Goal: Information Seeking & Learning: Learn about a topic

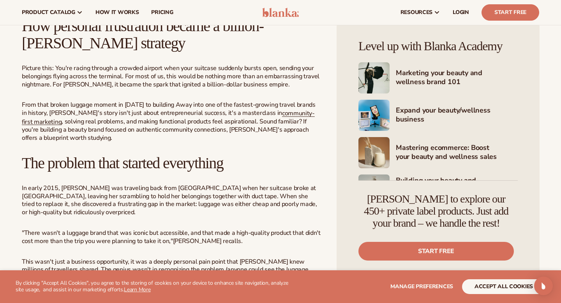
scroll to position [297, 0]
click at [278, 115] on link "community-first marketing" at bounding box center [168, 118] width 293 height 17
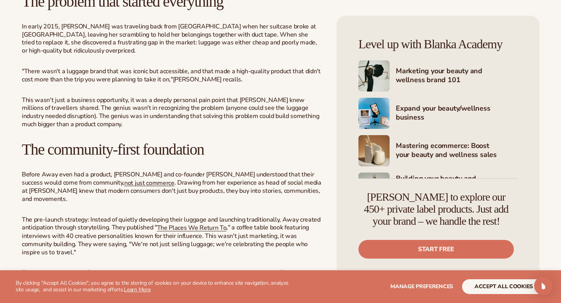
scroll to position [459, 0]
click at [124, 178] on link "not just commerce" at bounding box center [149, 182] width 50 height 9
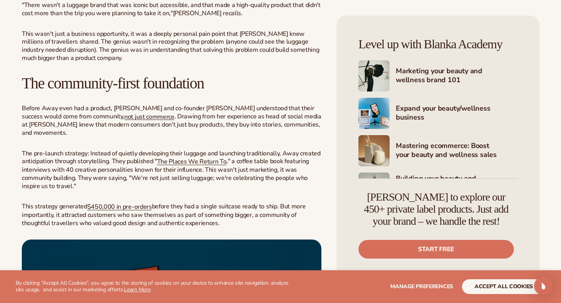
scroll to position [534, 0]
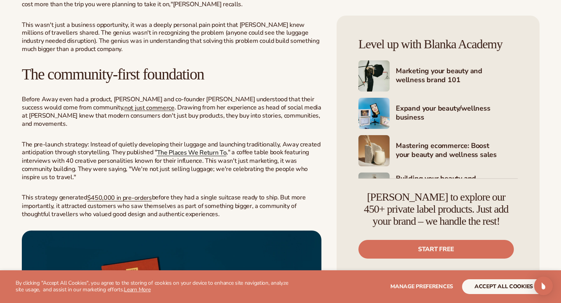
click at [194, 149] on link "The Places We Return To" at bounding box center [192, 153] width 70 height 9
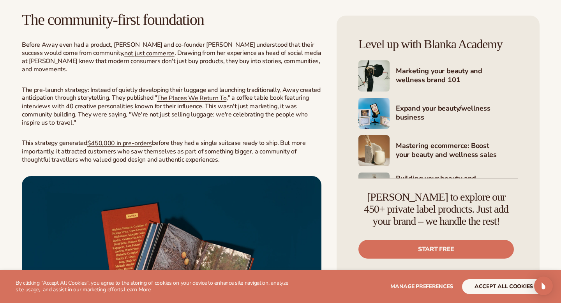
scroll to position [595, 0]
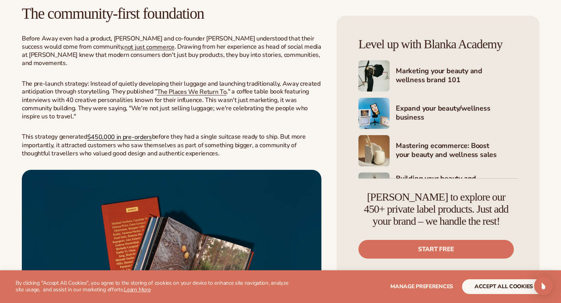
click at [125, 133] on link "$450,000 in pre-orders" at bounding box center [119, 137] width 65 height 9
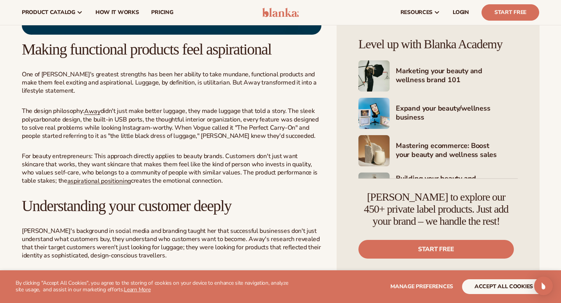
scroll to position [912, 0]
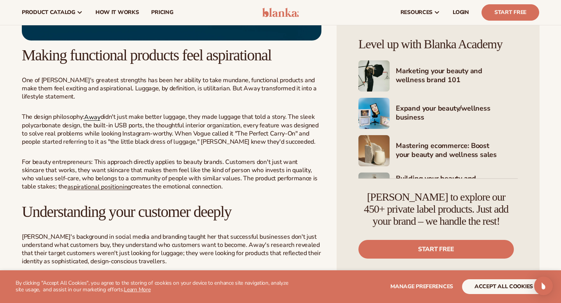
click at [96, 113] on link "Away" at bounding box center [92, 117] width 16 height 9
click at [67, 182] on link "aspirational positioning" at bounding box center [99, 186] width 64 height 9
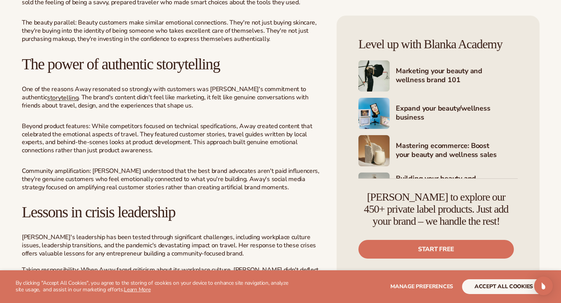
scroll to position [1246, 0]
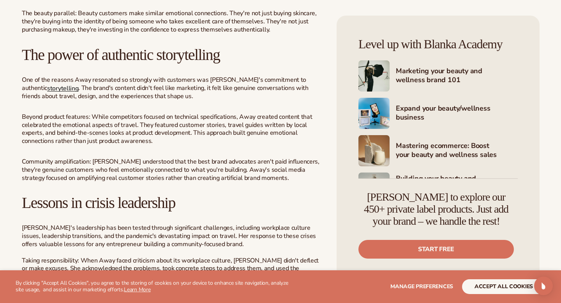
click at [47, 84] on link "storytelling" at bounding box center [62, 88] width 31 height 9
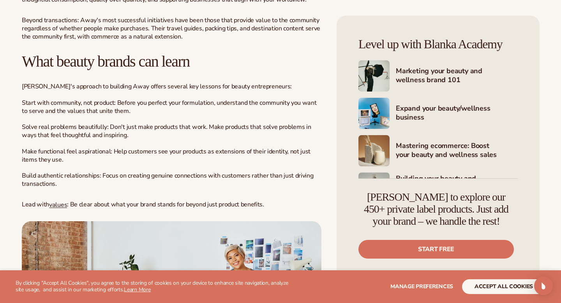
scroll to position [1923, 0]
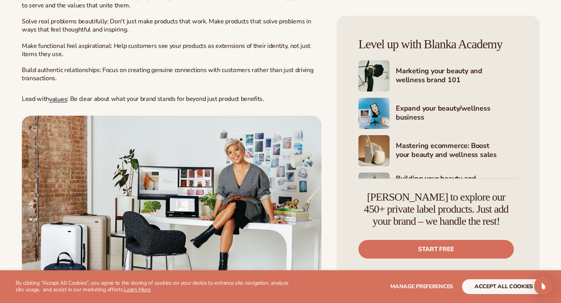
click at [52, 95] on link "values" at bounding box center [58, 99] width 18 height 9
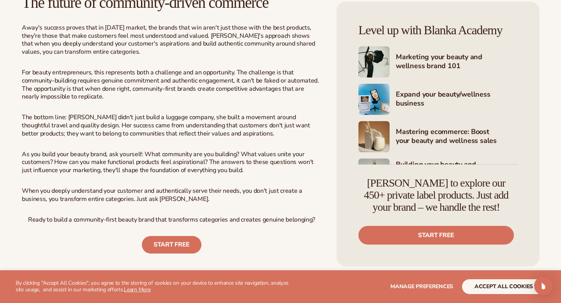
scroll to position [2252, 0]
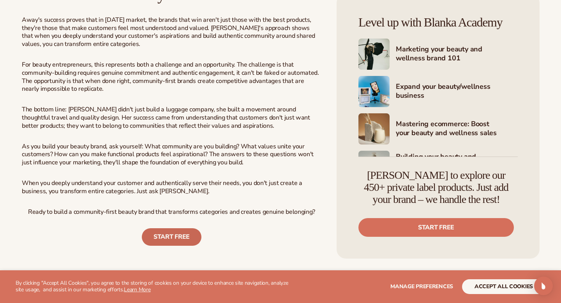
click at [163, 228] on link "START FREE" at bounding box center [172, 237] width 60 height 18
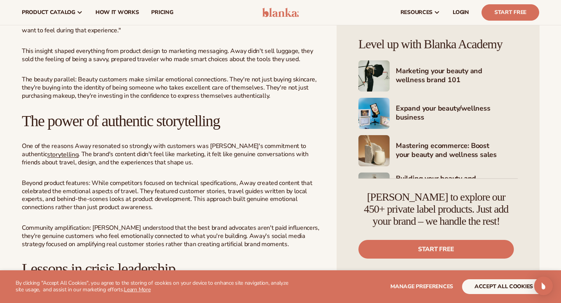
scroll to position [901, 0]
